Goal: Task Accomplishment & Management: Use online tool/utility

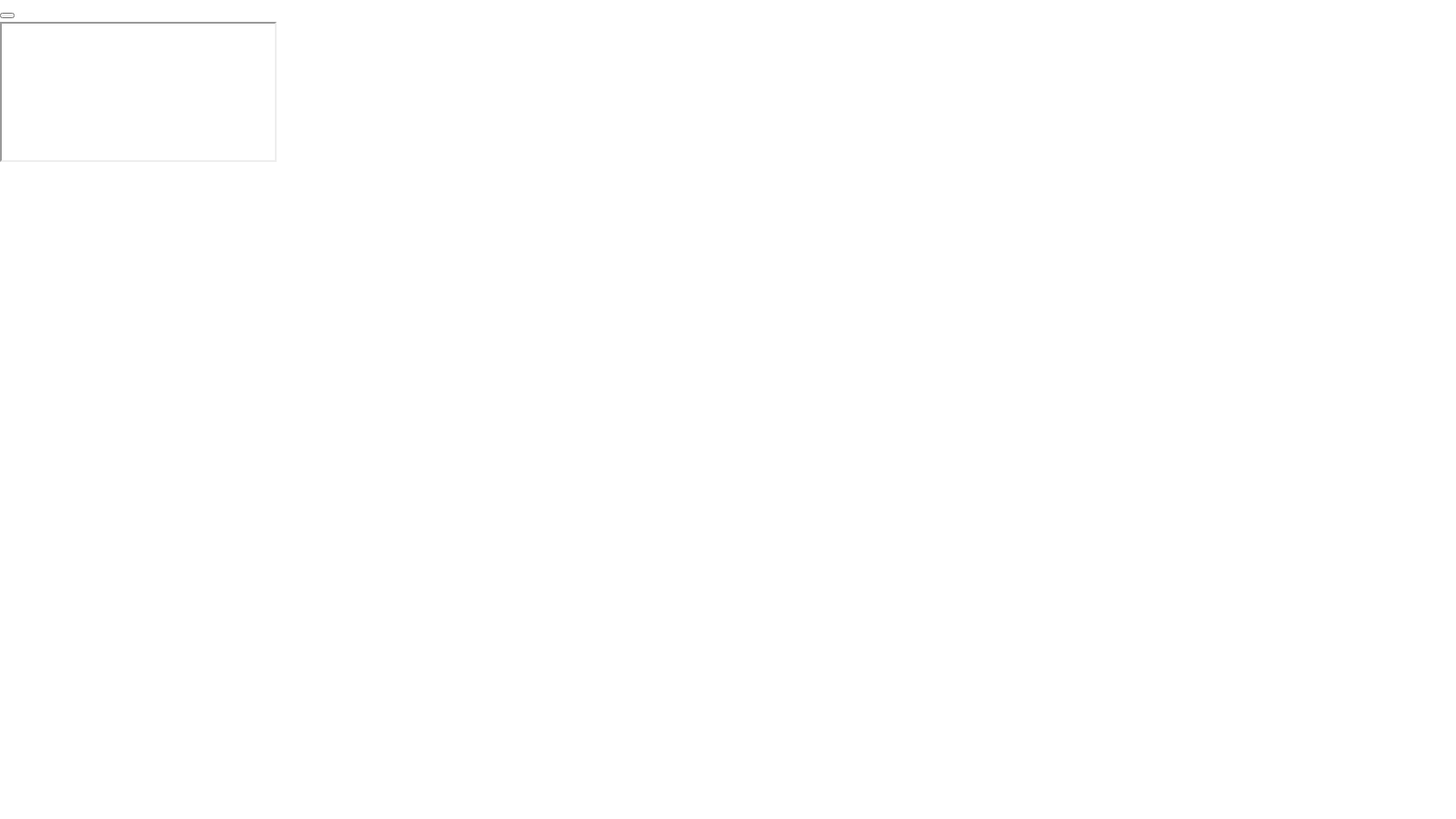
click div "End Proctoring Session"
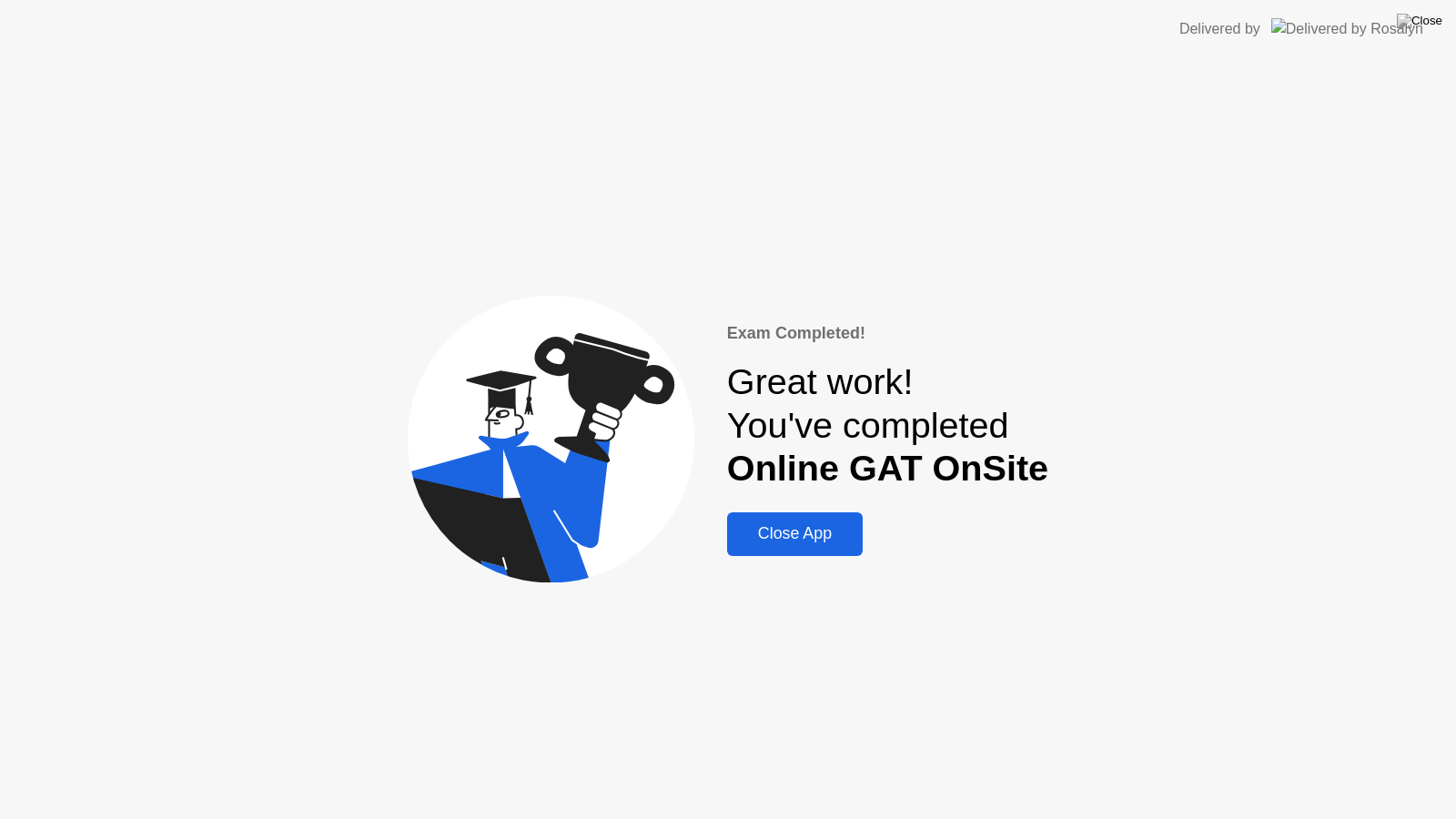
click at [1434, 9] on app-root "Delivered by Exam Completed! Great work! You've completed Online GAT OnSite Clo…" at bounding box center [728, 410] width 1456 height 819
click at [1432, 24] on img at bounding box center [1419, 22] width 46 height 15
